Goal: Find specific page/section: Find specific page/section

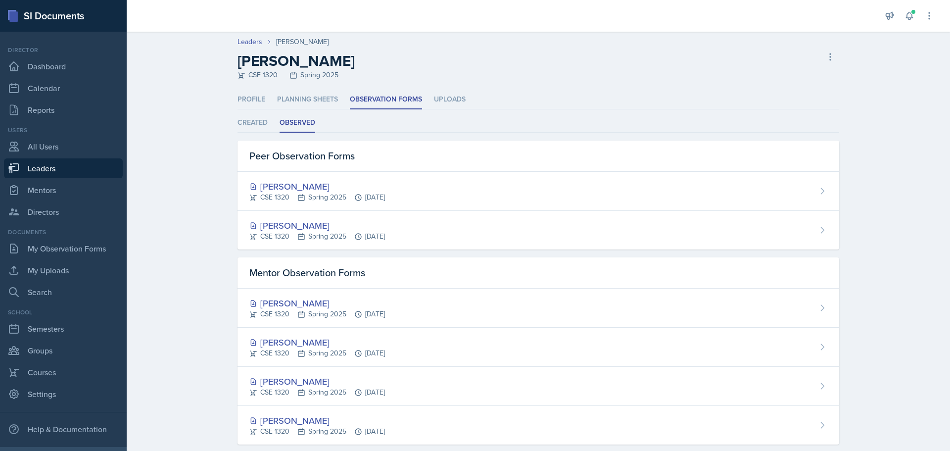
click at [36, 173] on link "Leaders" at bounding box center [63, 168] width 119 height 20
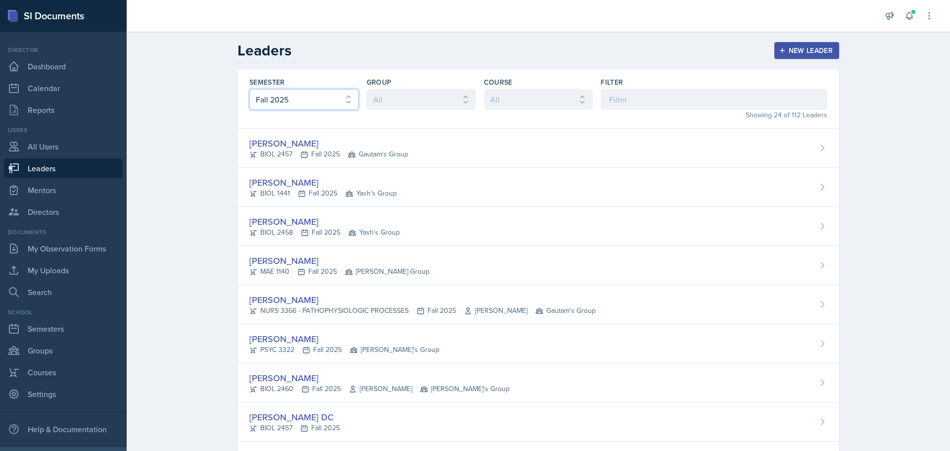
click at [306, 97] on select "All Fall 2025 Spring 2025 Fall 2024 Spring 2024 Fall 2023" at bounding box center [303, 99] width 109 height 21
select select "a681a9dd-bef2-4d44-b64a-82040801c701"
click at [249, 89] on select "All Fall 2025 Spring 2025 Fall 2024 Spring 2024 Fall 2023" at bounding box center [303, 99] width 109 height 21
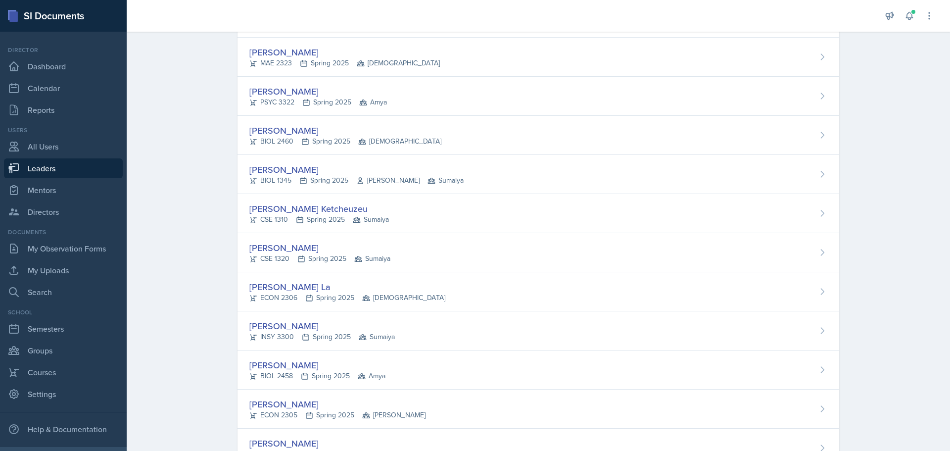
scroll to position [297, 0]
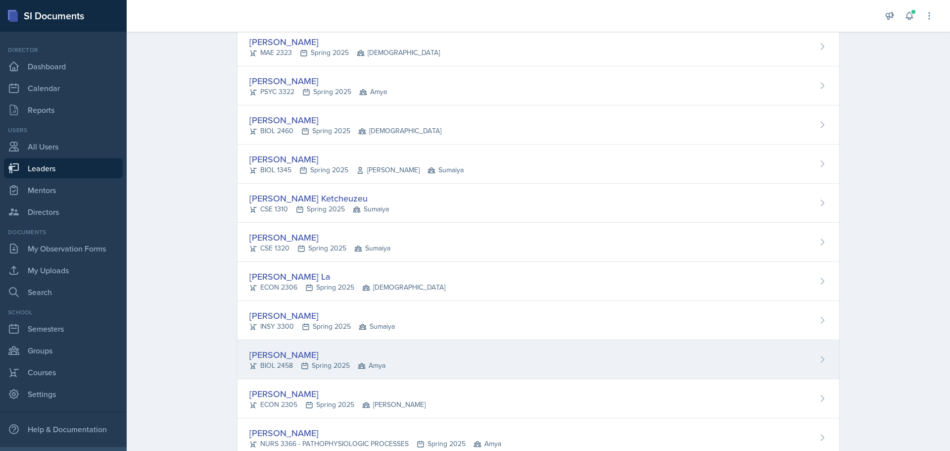
click at [338, 355] on div "[PERSON_NAME]" at bounding box center [317, 354] width 136 height 13
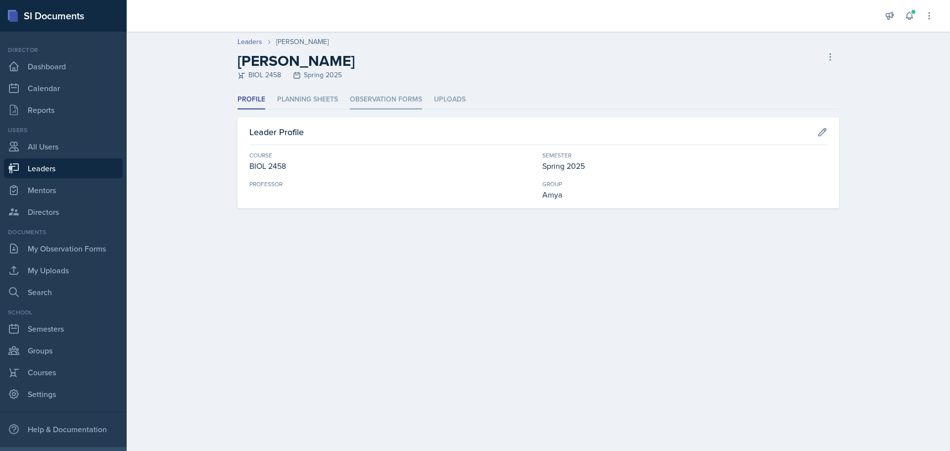
click at [395, 94] on li "Observation Forms" at bounding box center [386, 99] width 72 height 19
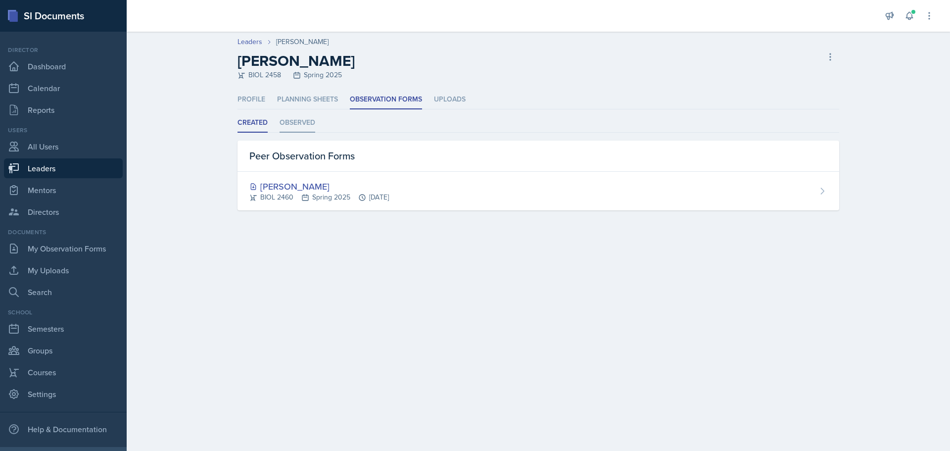
click at [304, 128] on li "Observed" at bounding box center [298, 122] width 36 height 19
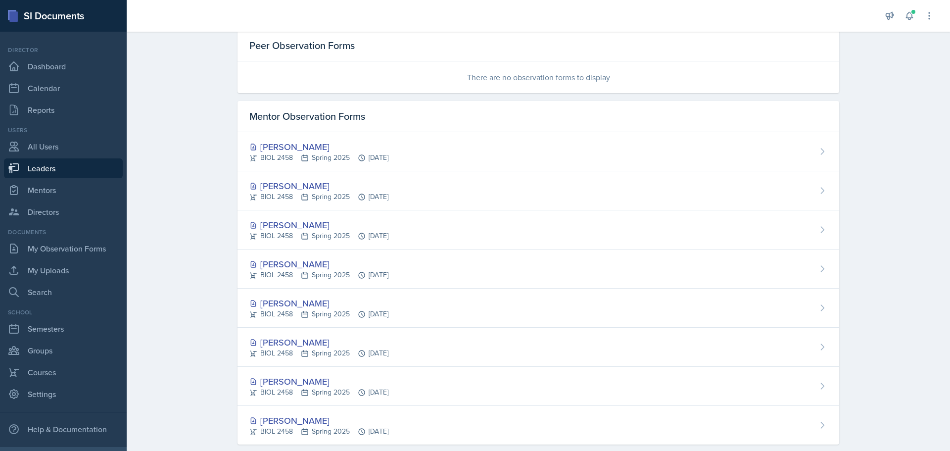
scroll to position [205, 0]
